Goal: Task Accomplishment & Management: Manage account settings

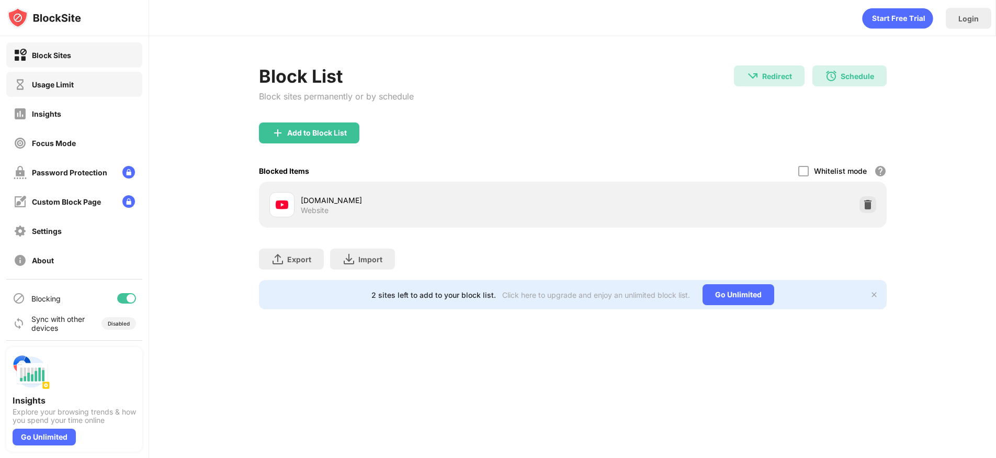
click at [106, 88] on div "Usage Limit" at bounding box center [74, 84] width 136 height 25
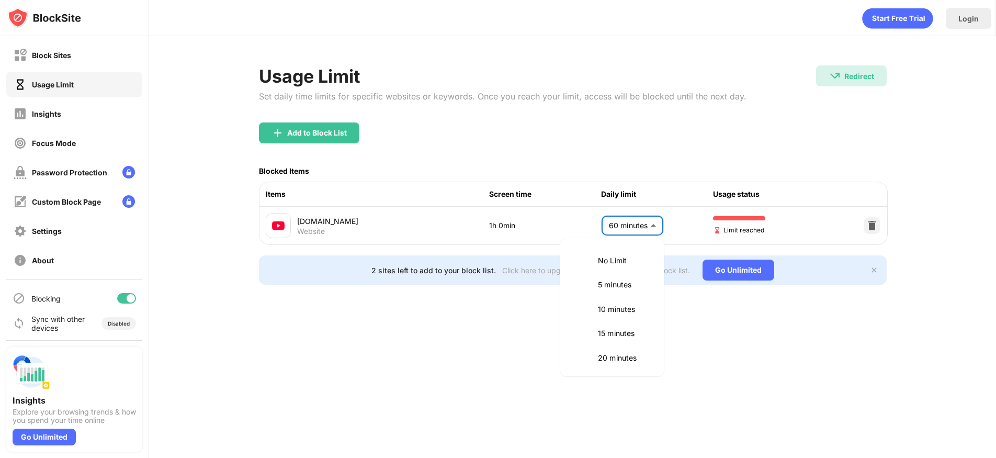
click at [634, 223] on body "Block Sites Usage Limit Insights Focus Mode Password Protection Custom Block Pa…" at bounding box center [498, 229] width 996 height 458
click at [619, 282] on p "55 minutes" at bounding box center [624, 283] width 53 height 12
type input "**"
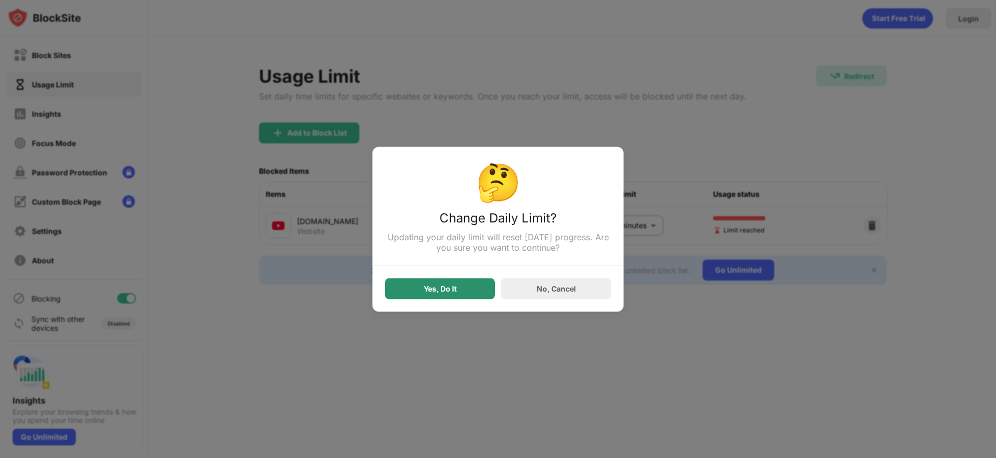
click at [466, 297] on div "Yes, Do It" at bounding box center [440, 288] width 110 height 21
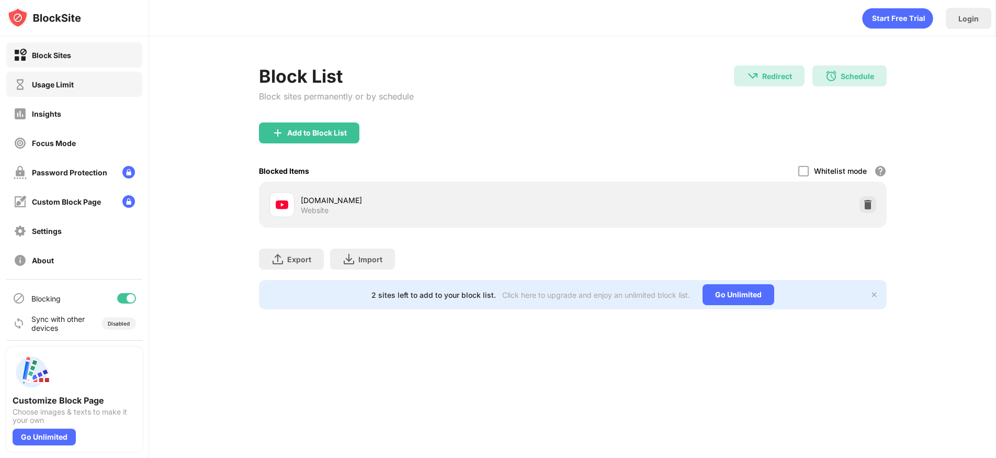
click at [108, 81] on div "Usage Limit" at bounding box center [74, 84] width 136 height 25
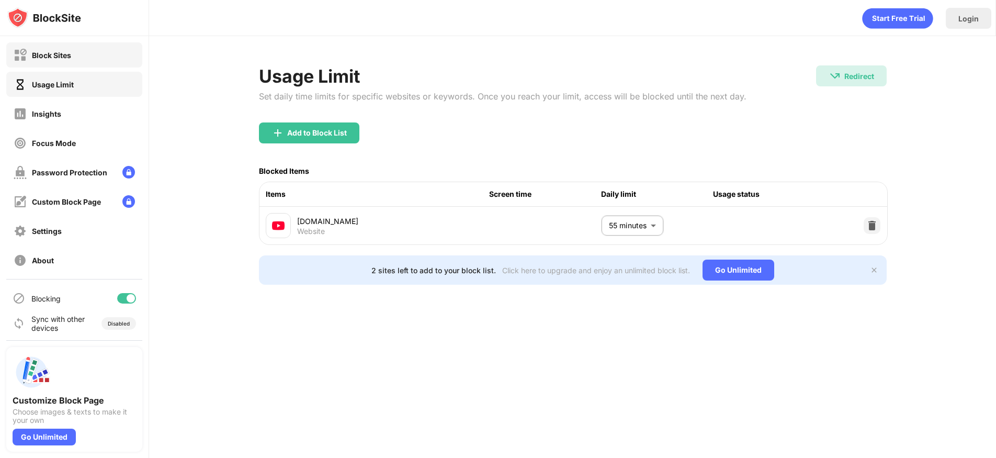
click at [89, 49] on div "Block Sites" at bounding box center [74, 54] width 136 height 25
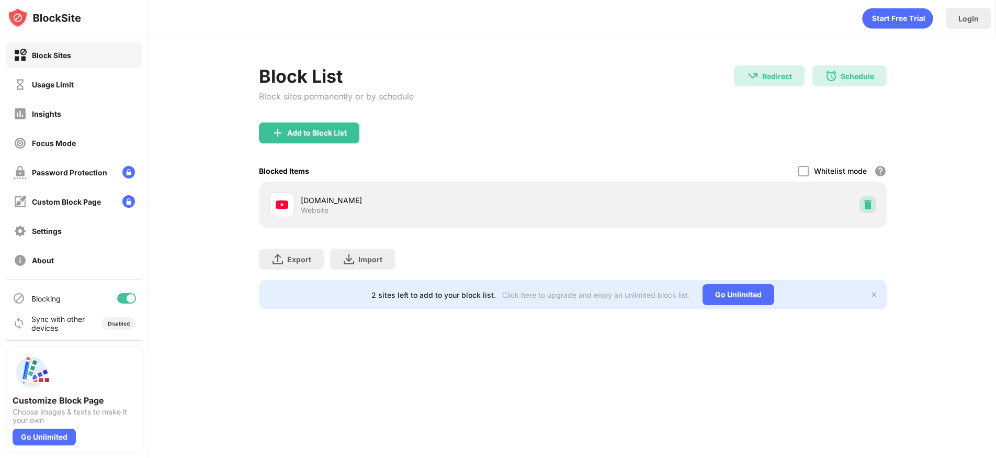
click at [873, 199] on div at bounding box center [867, 204] width 17 height 17
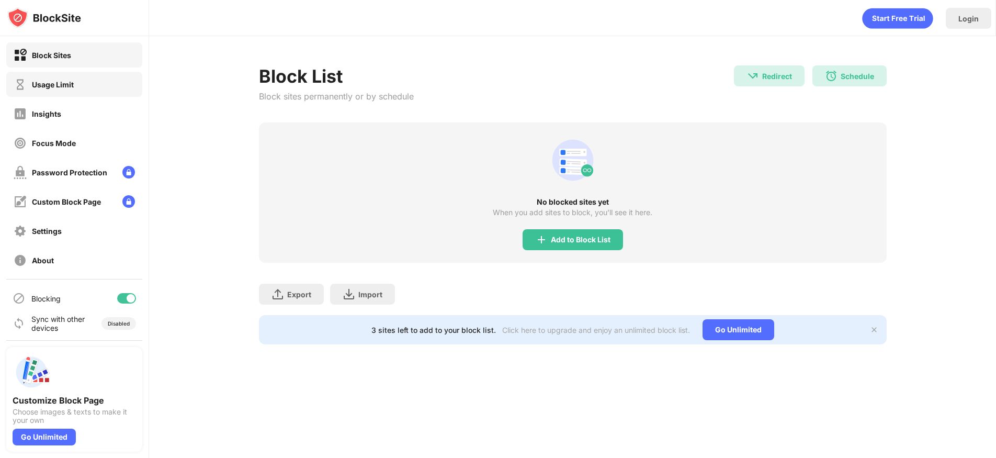
click at [61, 76] on div "Usage Limit" at bounding box center [74, 84] width 136 height 25
